Goal: Book appointment/travel/reservation

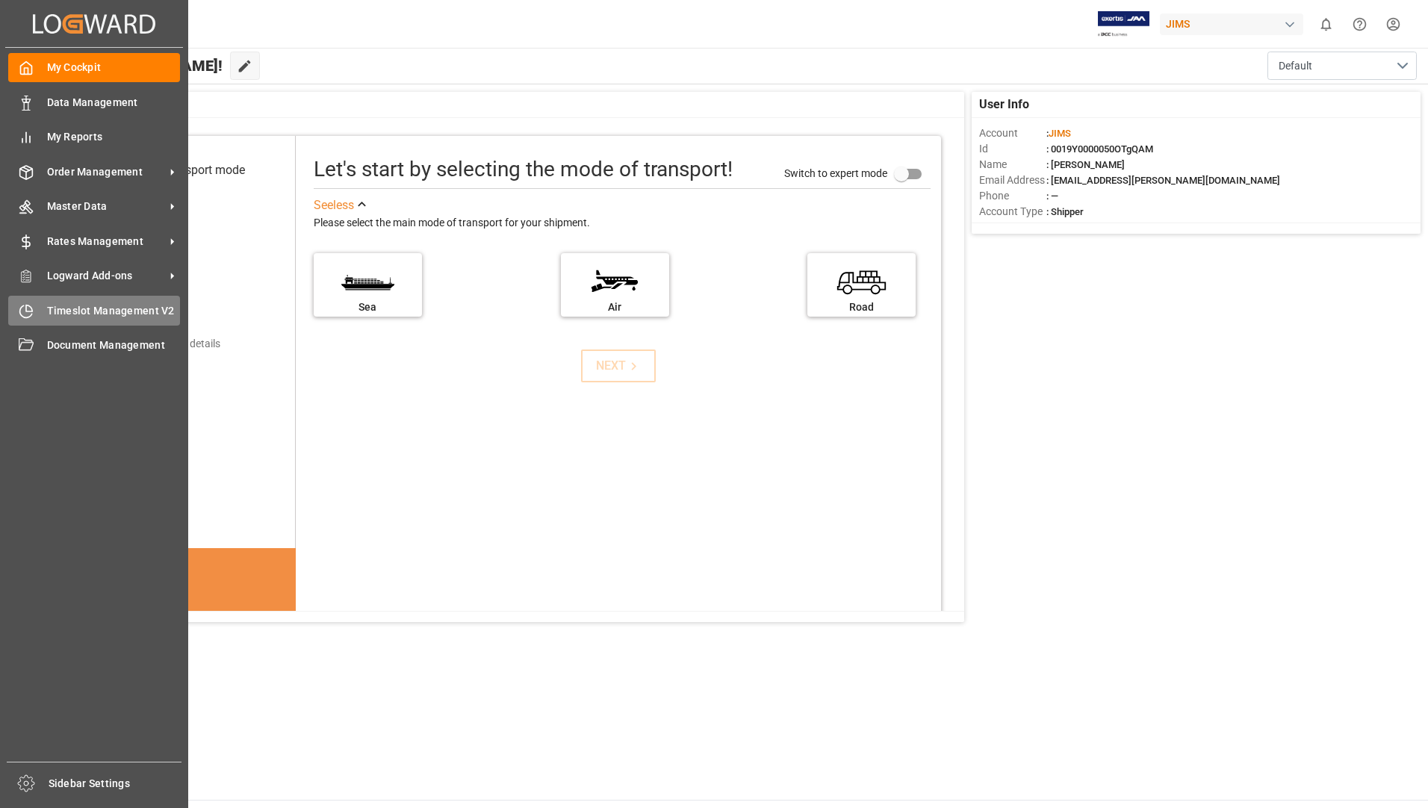
click at [81, 302] on div "Timeslot Management V2 Timeslot Management V2" at bounding box center [94, 310] width 172 height 29
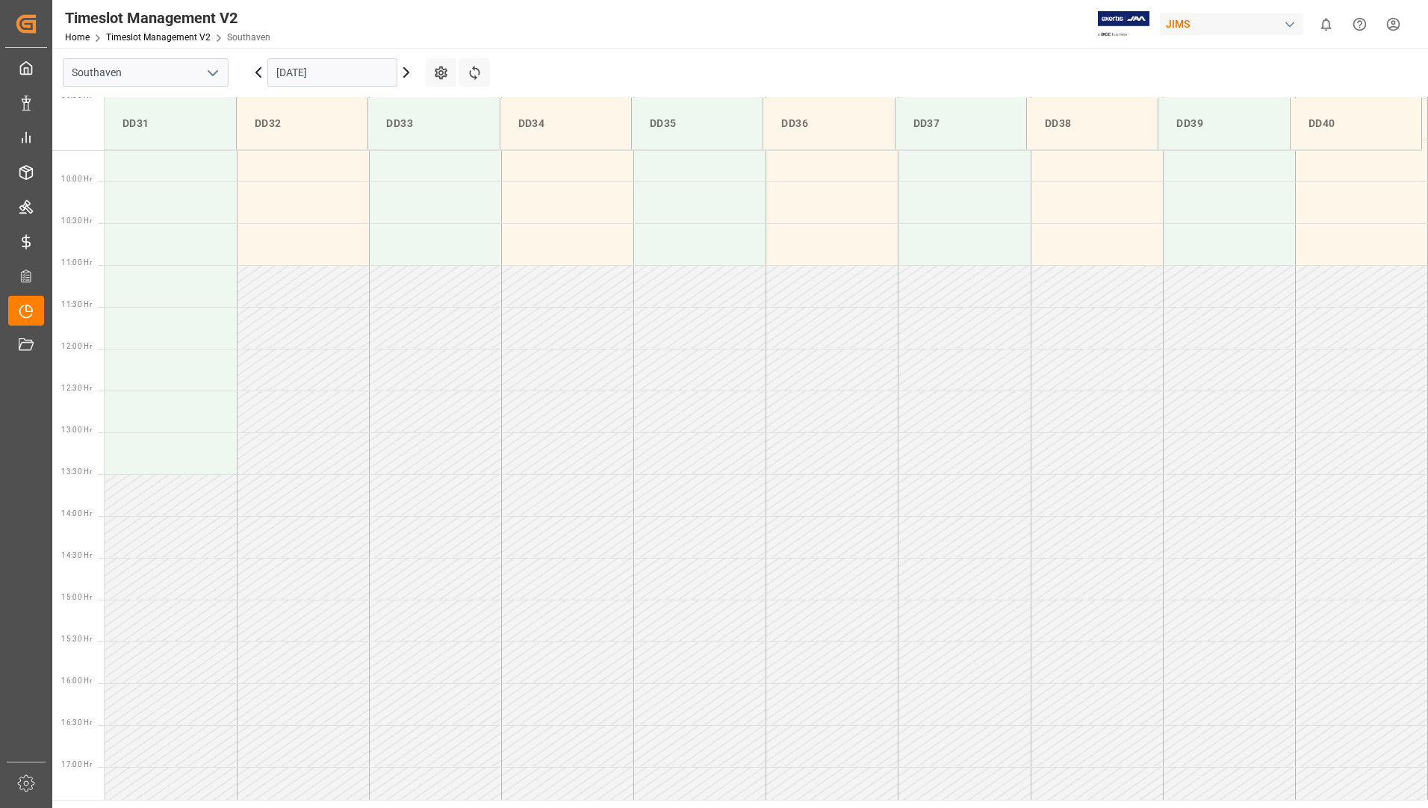
scroll to position [971, 0]
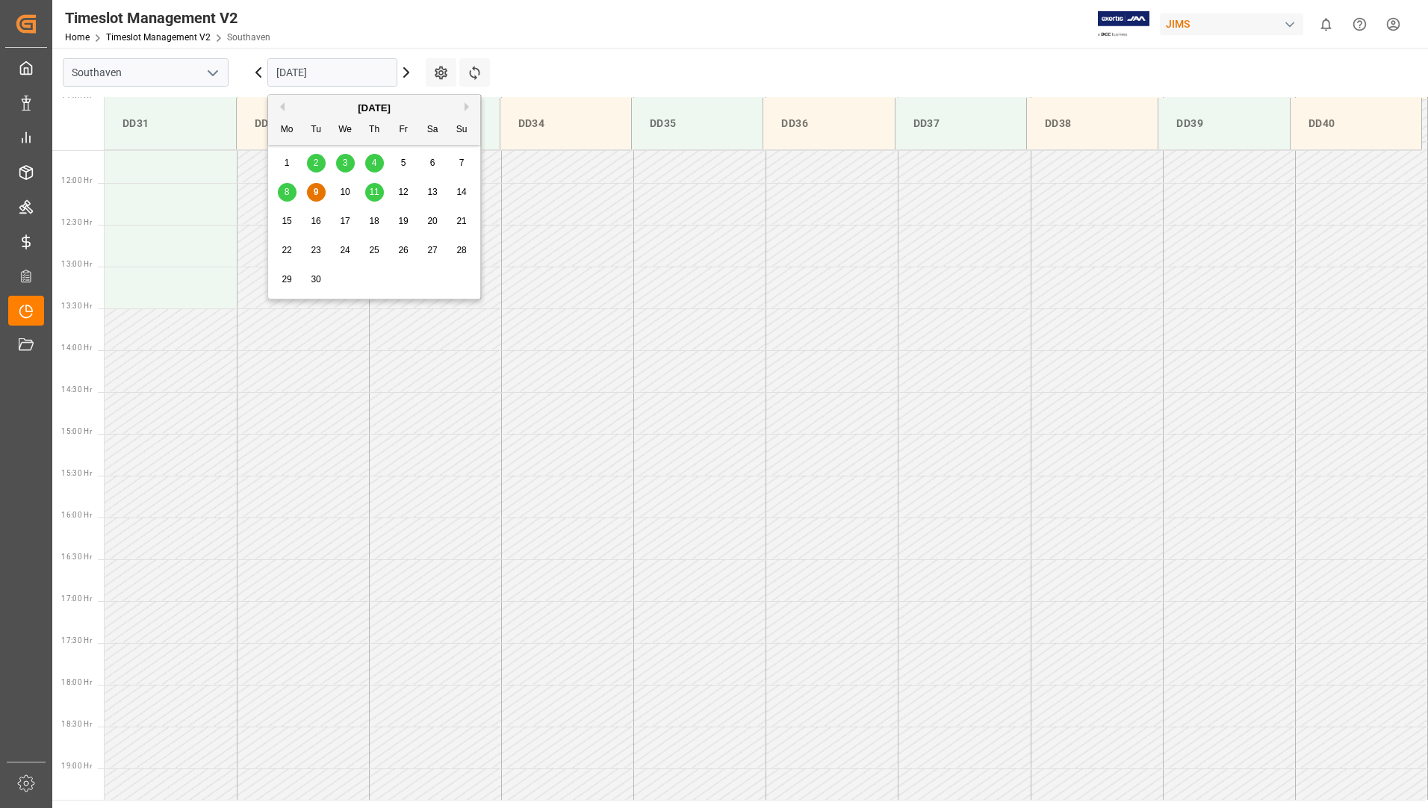
click at [353, 62] on input "[DATE]" at bounding box center [332, 72] width 130 height 28
click at [374, 189] on span "11" at bounding box center [374, 192] width 10 height 10
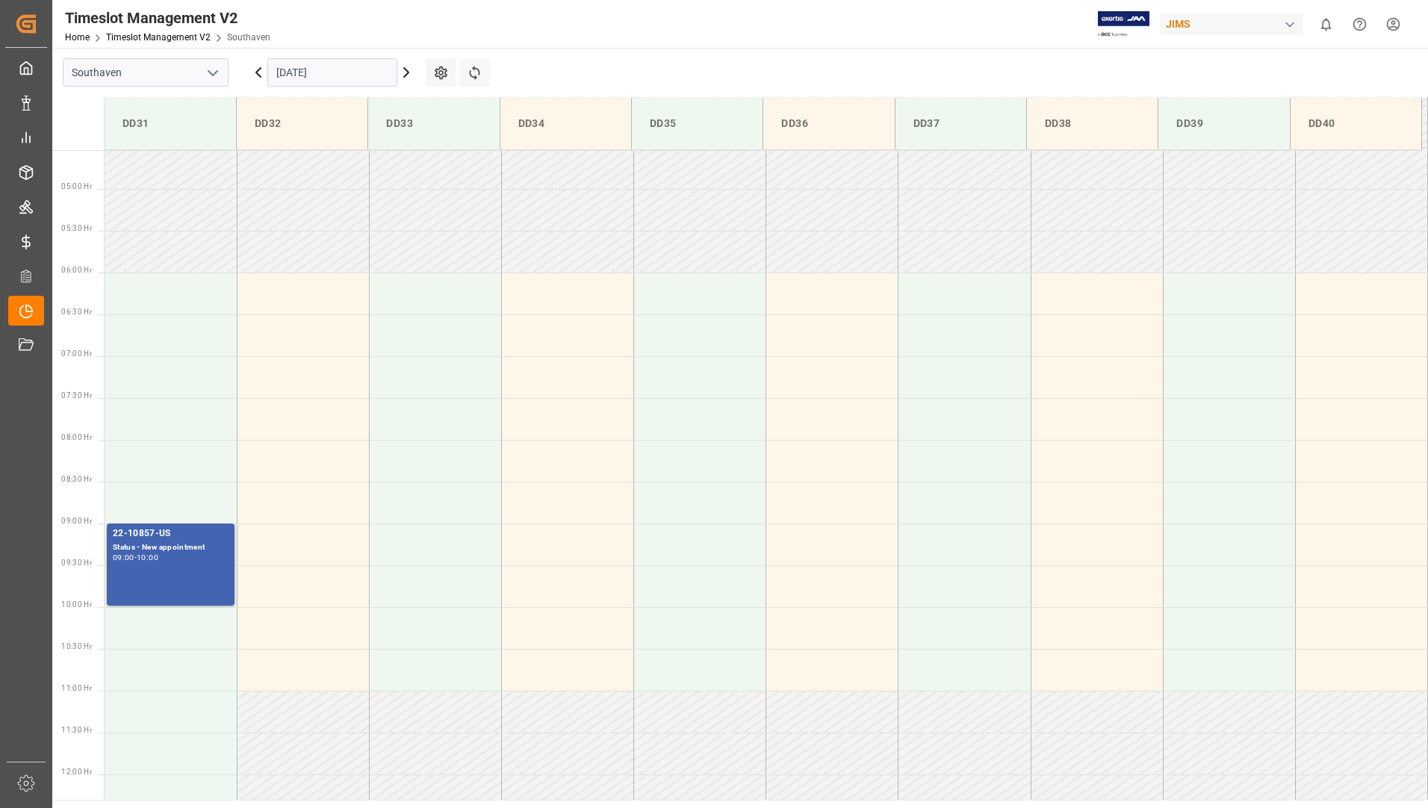
scroll to position [409, 0]
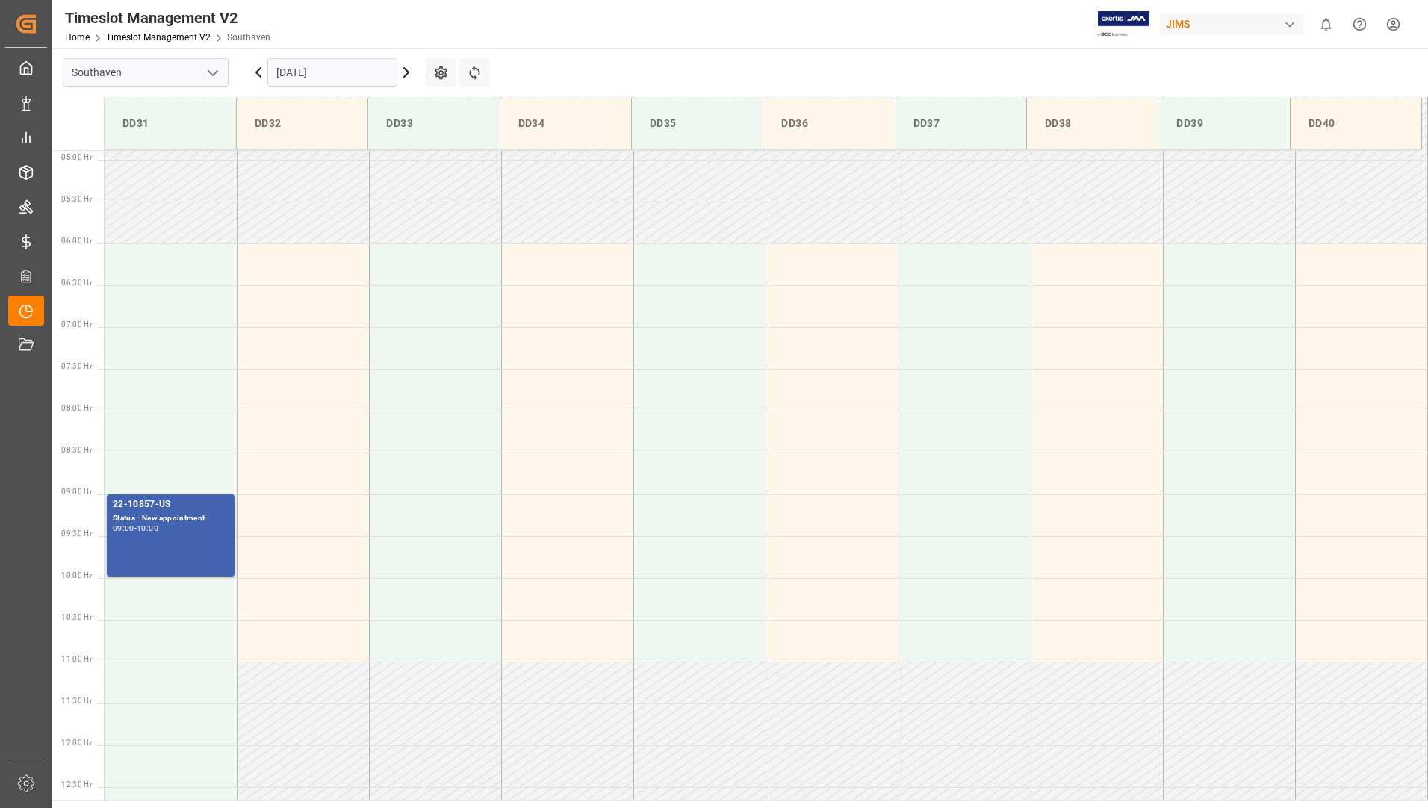
click at [322, 75] on input "[DATE]" at bounding box center [332, 72] width 130 height 28
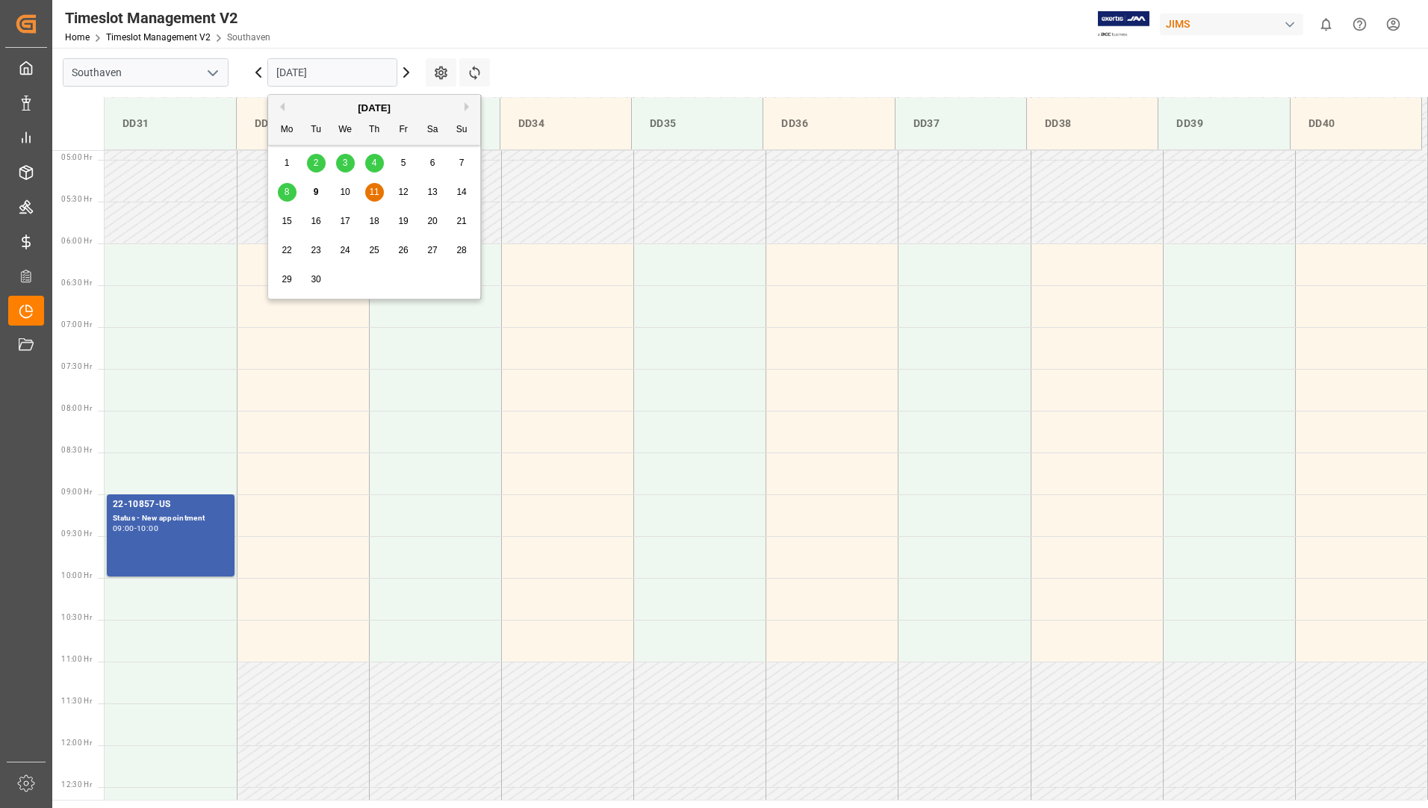
click at [347, 191] on span "10" at bounding box center [345, 192] width 10 height 10
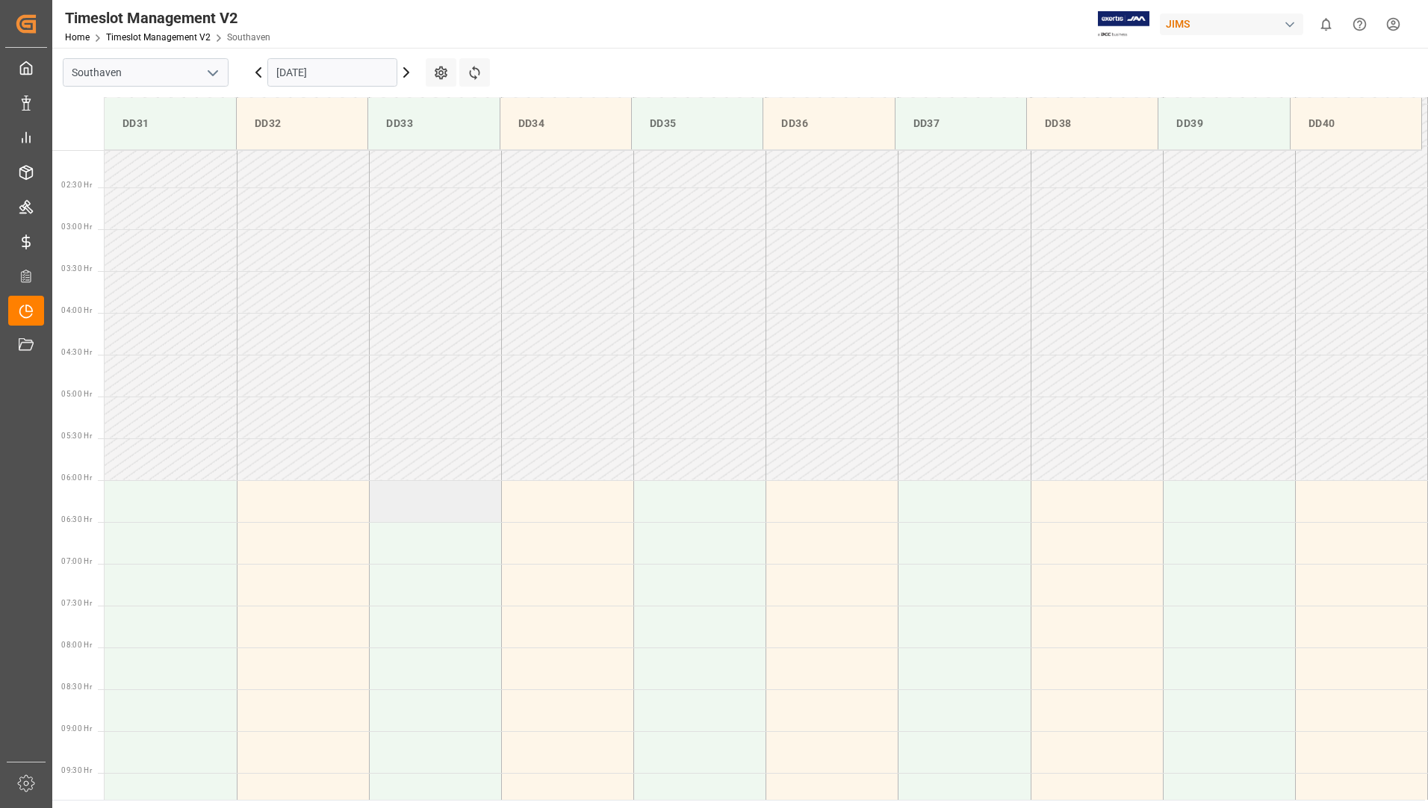
scroll to position [299, 0]
